Goal: Information Seeking & Learning: Learn about a topic

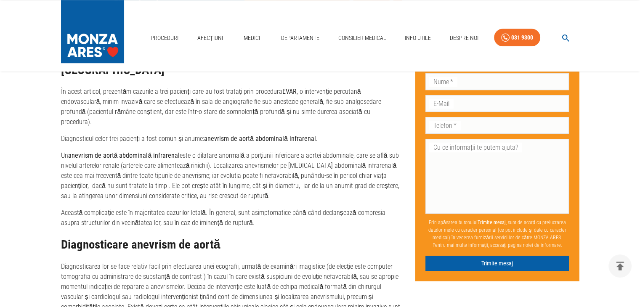
scroll to position [716, 0]
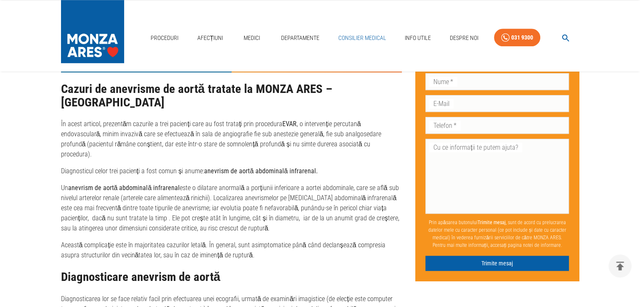
click at [367, 40] on link "Consilier Medical" at bounding box center [362, 37] width 55 height 17
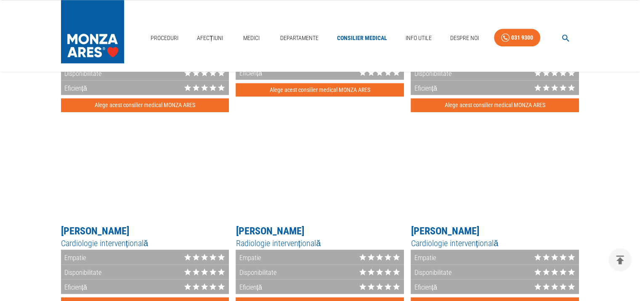
scroll to position [884, 0]
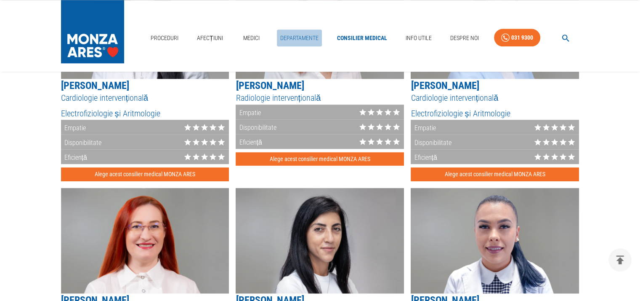
click at [288, 35] on link "Departamente" at bounding box center [299, 37] width 45 height 17
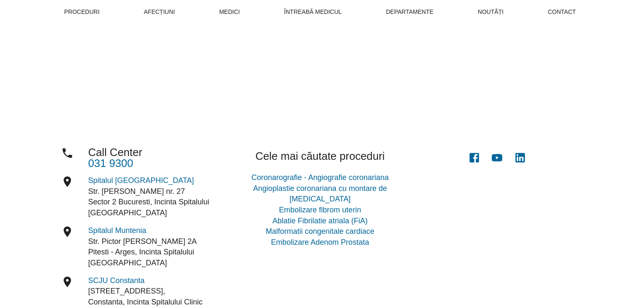
scroll to position [47, 0]
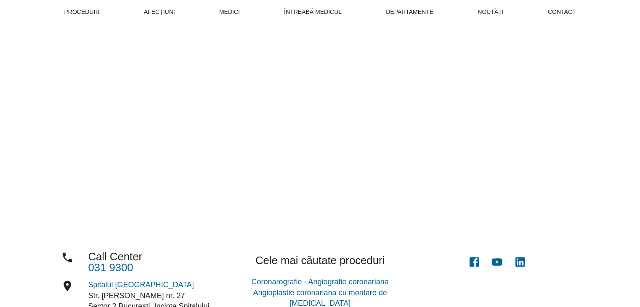
scroll to position [258, 0]
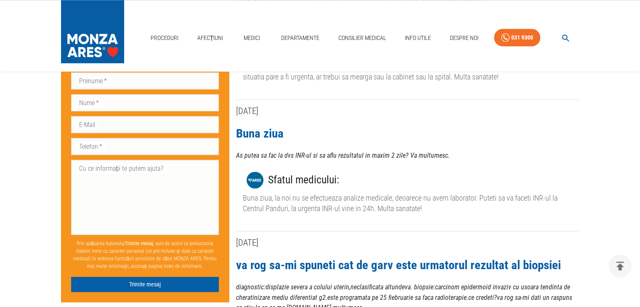
scroll to position [1094, 0]
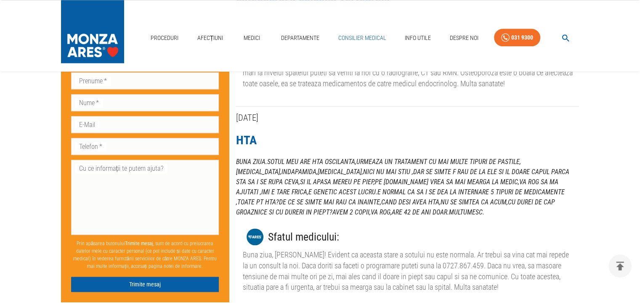
click at [360, 36] on link "Consilier Medical" at bounding box center [362, 37] width 55 height 17
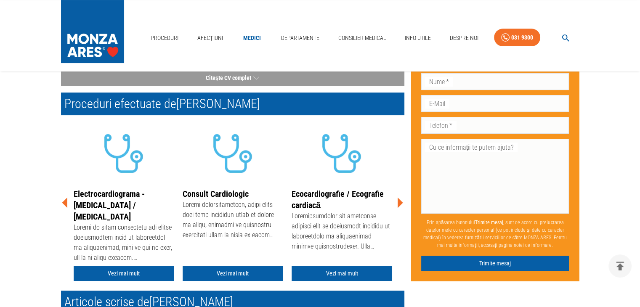
scroll to position [168, 0]
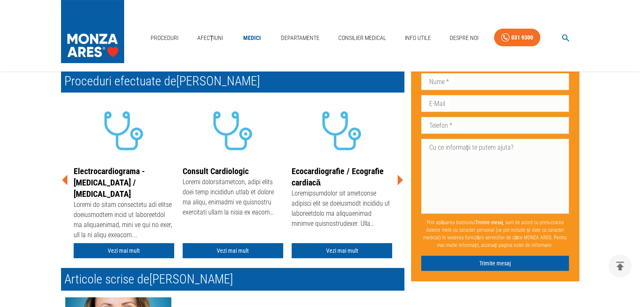
click at [397, 177] on icon at bounding box center [399, 180] width 25 height 25
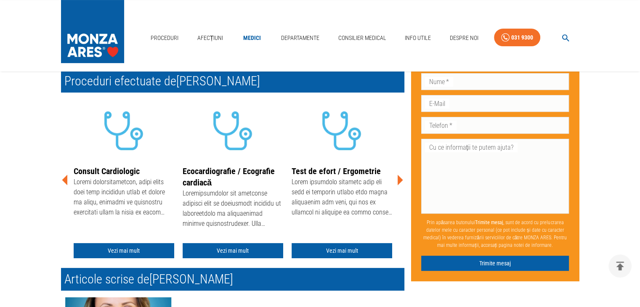
click at [397, 177] on icon at bounding box center [399, 180] width 25 height 25
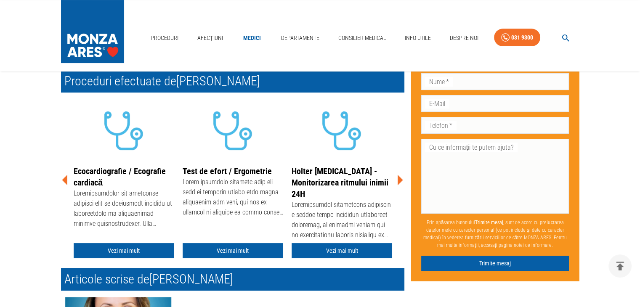
click at [397, 177] on icon at bounding box center [399, 180] width 25 height 25
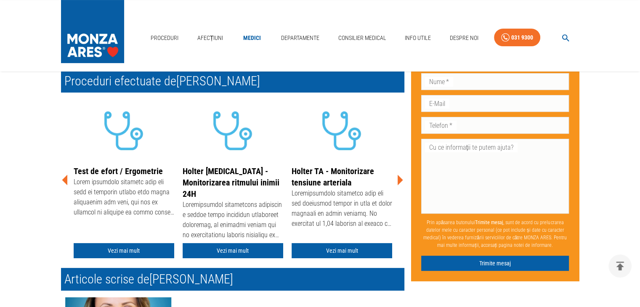
click at [397, 177] on icon at bounding box center [399, 180] width 25 height 25
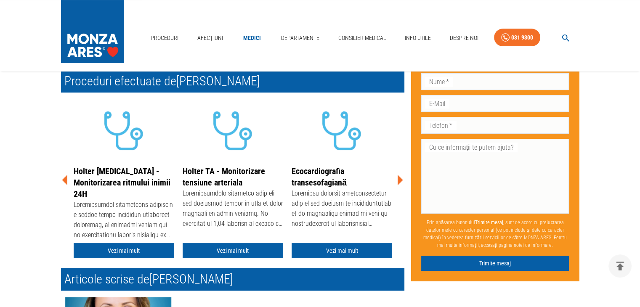
click at [397, 177] on icon at bounding box center [399, 180] width 25 height 25
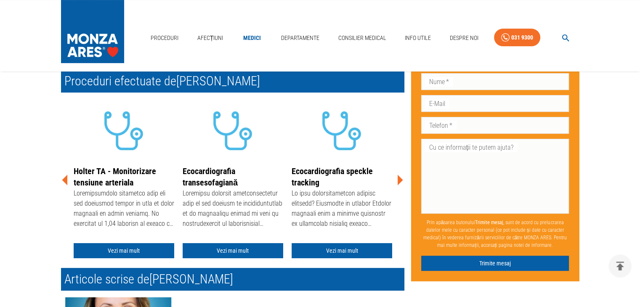
click at [397, 177] on icon at bounding box center [399, 180] width 25 height 25
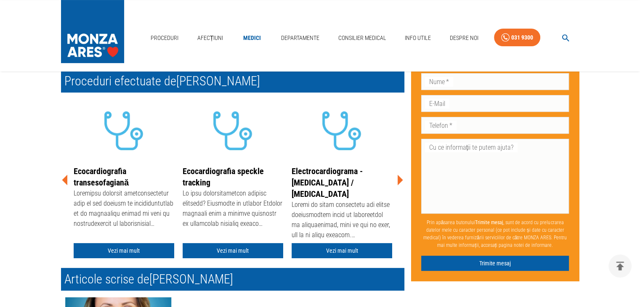
click at [397, 177] on icon at bounding box center [399, 180] width 25 height 25
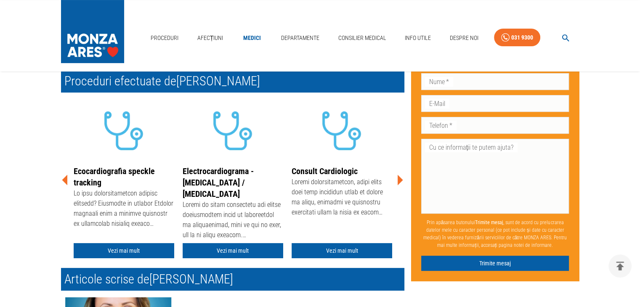
click at [397, 177] on icon at bounding box center [399, 180] width 25 height 25
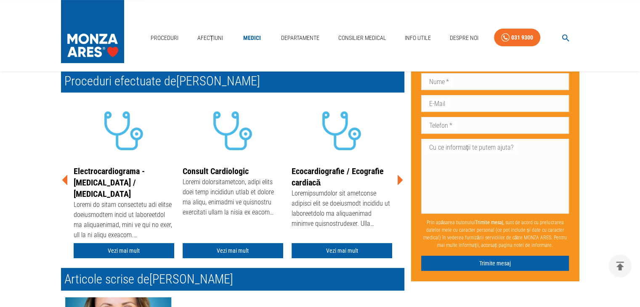
click at [397, 177] on icon at bounding box center [399, 180] width 25 height 25
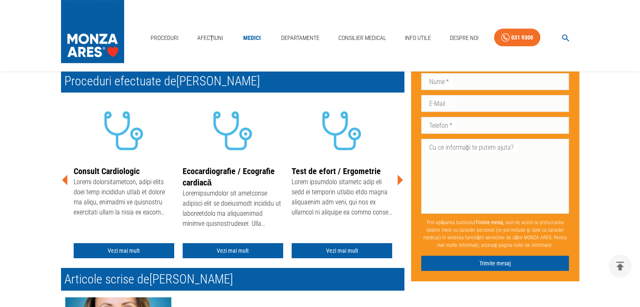
click at [397, 177] on icon at bounding box center [399, 180] width 25 height 25
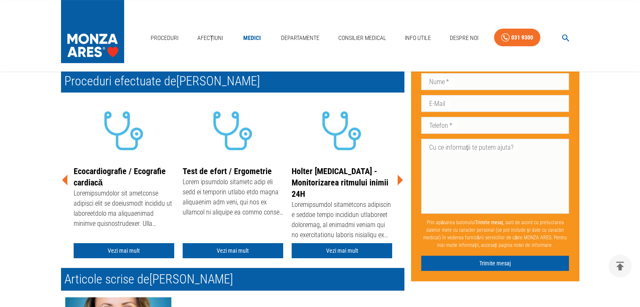
click at [397, 177] on icon at bounding box center [399, 180] width 25 height 25
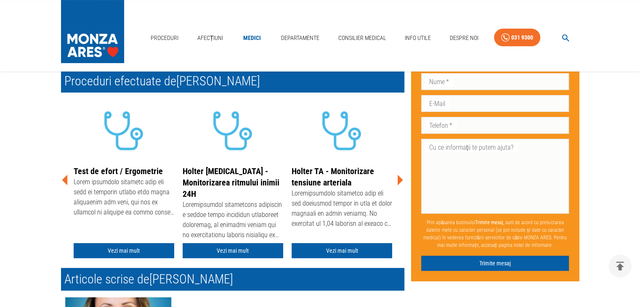
click at [397, 177] on icon at bounding box center [399, 180] width 25 height 25
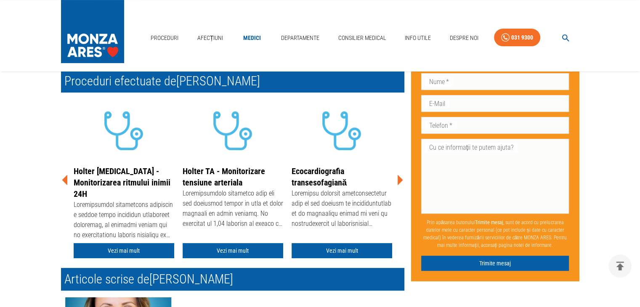
click at [397, 177] on icon at bounding box center [399, 180] width 25 height 25
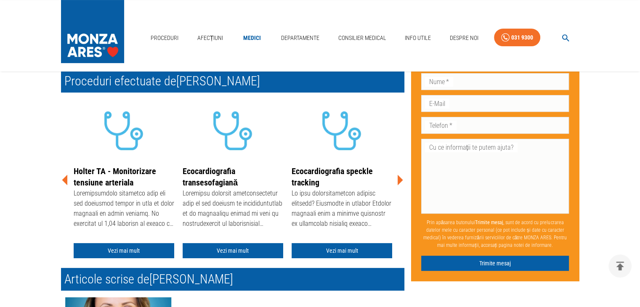
click at [397, 177] on icon at bounding box center [399, 180] width 25 height 25
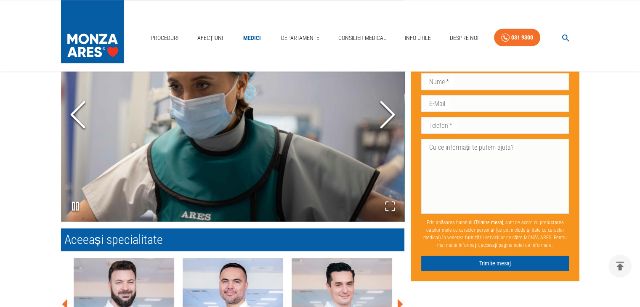
scroll to position [556, 0]
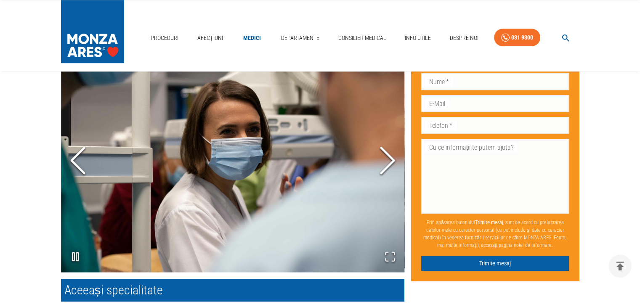
click at [382, 154] on icon "Next Slide" at bounding box center [387, 161] width 25 height 51
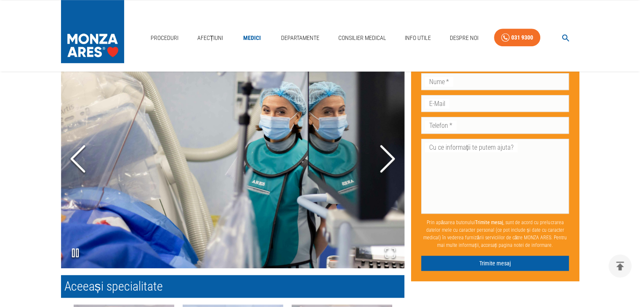
click at [382, 154] on icon "Next Slide" at bounding box center [387, 159] width 25 height 51
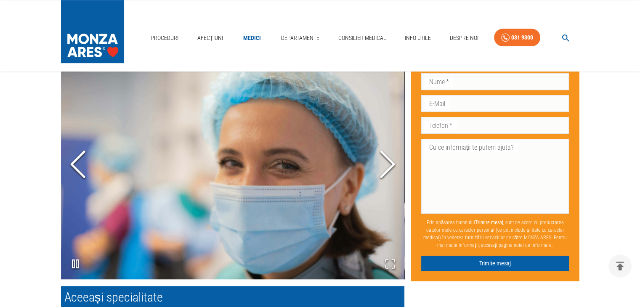
click at [382, 154] on icon "Next Slide" at bounding box center [387, 164] width 25 height 51
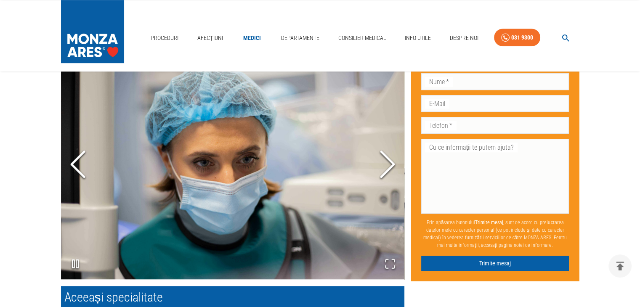
click at [382, 154] on icon "Next Slide" at bounding box center [387, 164] width 25 height 51
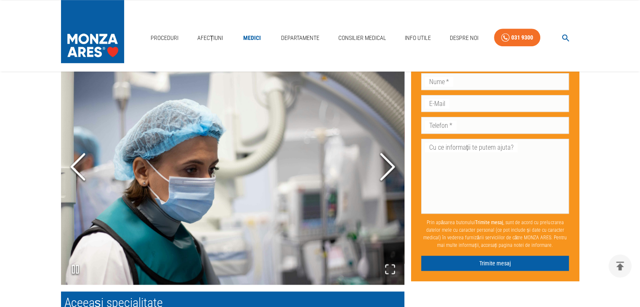
click at [382, 154] on polyline "Next Slide" at bounding box center [387, 166] width 13 height 25
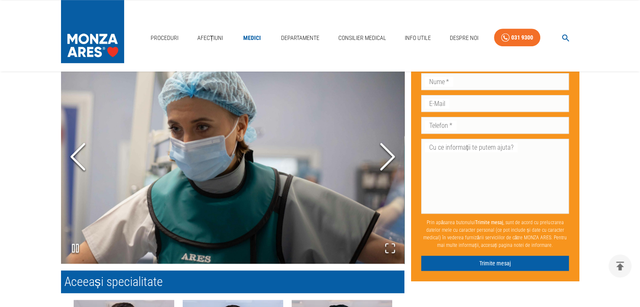
click at [382, 154] on icon "Next Slide" at bounding box center [387, 156] width 25 height 51
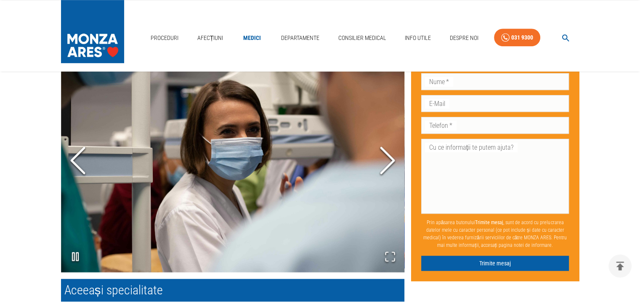
click at [382, 154] on icon "Next Slide" at bounding box center [387, 161] width 25 height 51
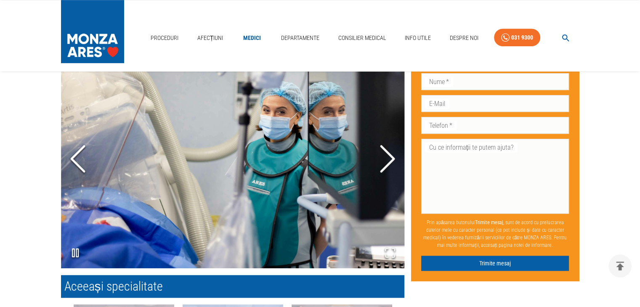
click at [382, 154] on icon "Next Slide" at bounding box center [387, 159] width 25 height 51
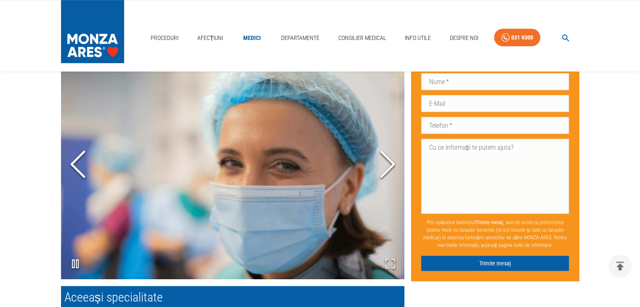
click at [382, 154] on icon "Next Slide" at bounding box center [387, 164] width 25 height 51
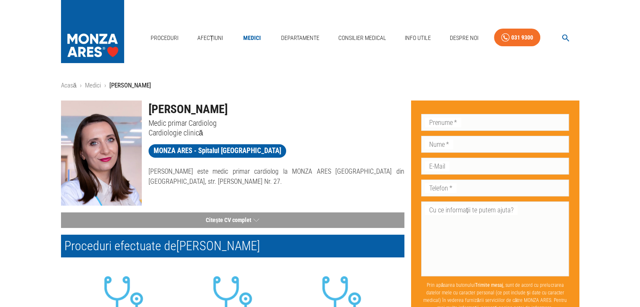
scroll to position [0, 0]
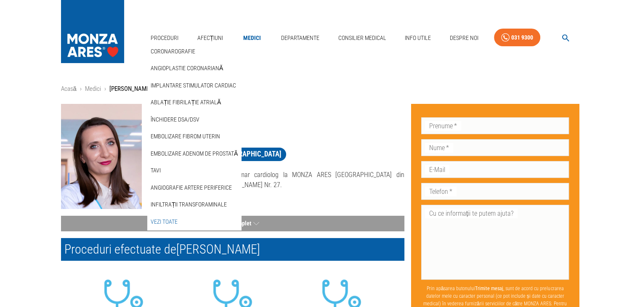
click at [165, 221] on link "Vezi Toate" at bounding box center [164, 222] width 30 height 14
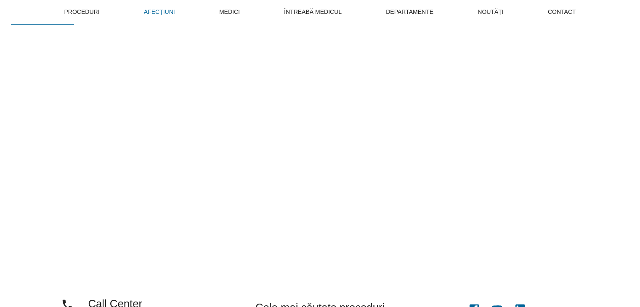
click at [153, 16] on span "Afecțiuni" at bounding box center [159, 12] width 31 height 11
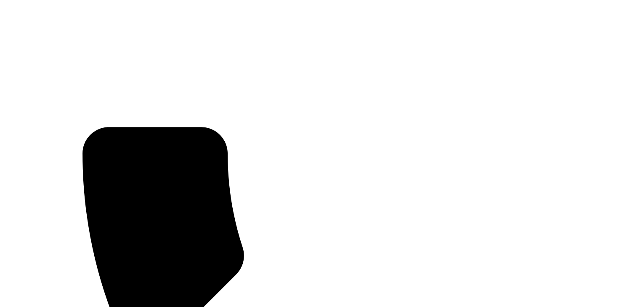
scroll to position [84, 0]
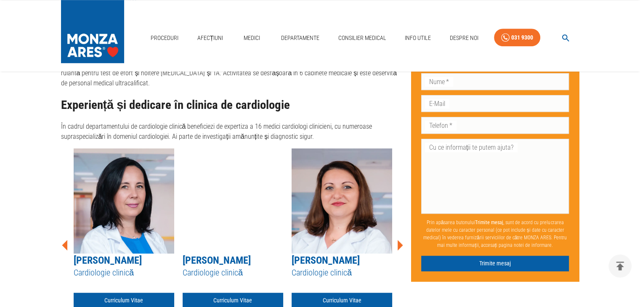
scroll to position [547, 0]
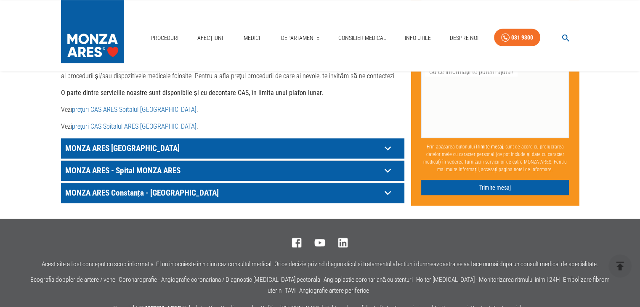
click at [386, 169] on icon at bounding box center [387, 171] width 6 height 4
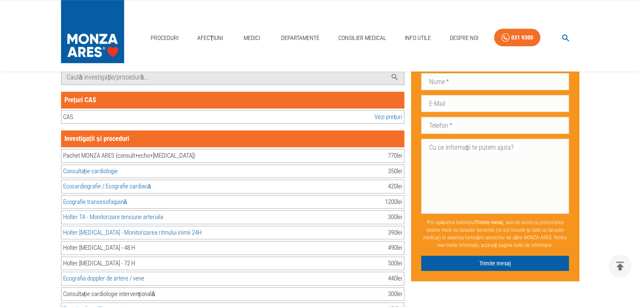
scroll to position [589, 0]
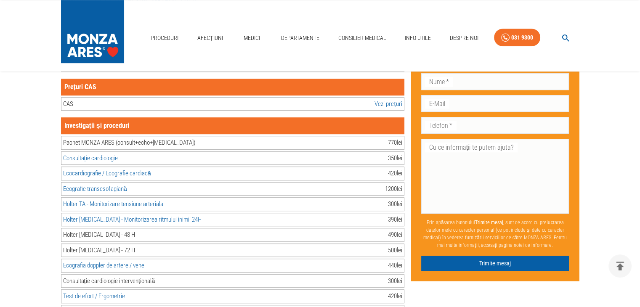
click at [379, 99] on link "Vezi prețuri" at bounding box center [388, 104] width 27 height 10
click at [80, 185] on link "Ecografie transesofagiană" at bounding box center [95, 189] width 64 height 8
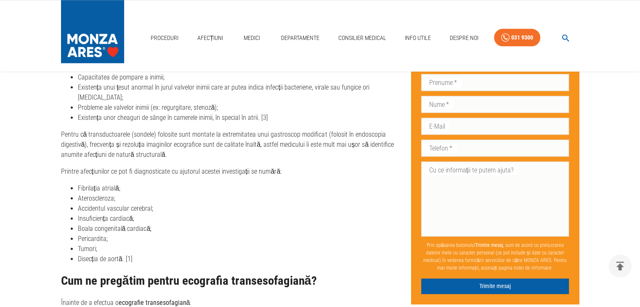
scroll to position [968, 0]
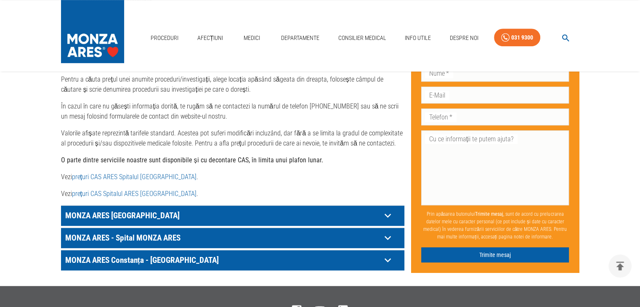
scroll to position [377, 0]
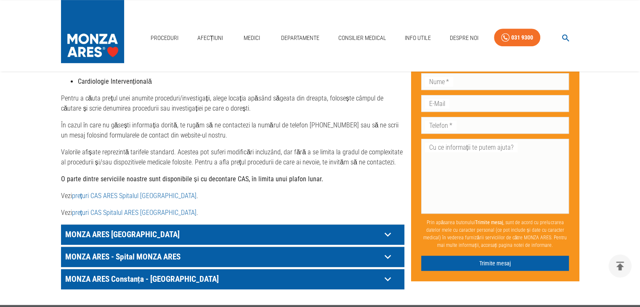
click at [110, 192] on link "prețuri CAS ARES Spitalul [GEOGRAPHIC_DATA]" at bounding box center [134, 196] width 125 height 8
click at [387, 228] on icon at bounding box center [387, 234] width 13 height 13
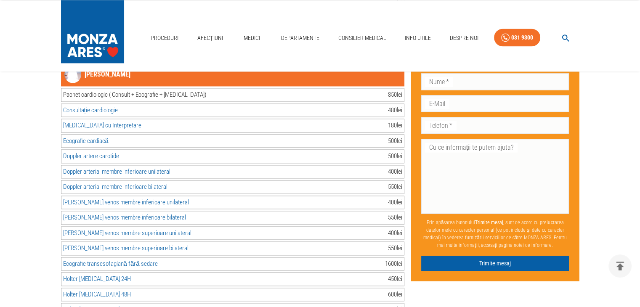
scroll to position [14148, 0]
